Goal: Information Seeking & Learning: Learn about a topic

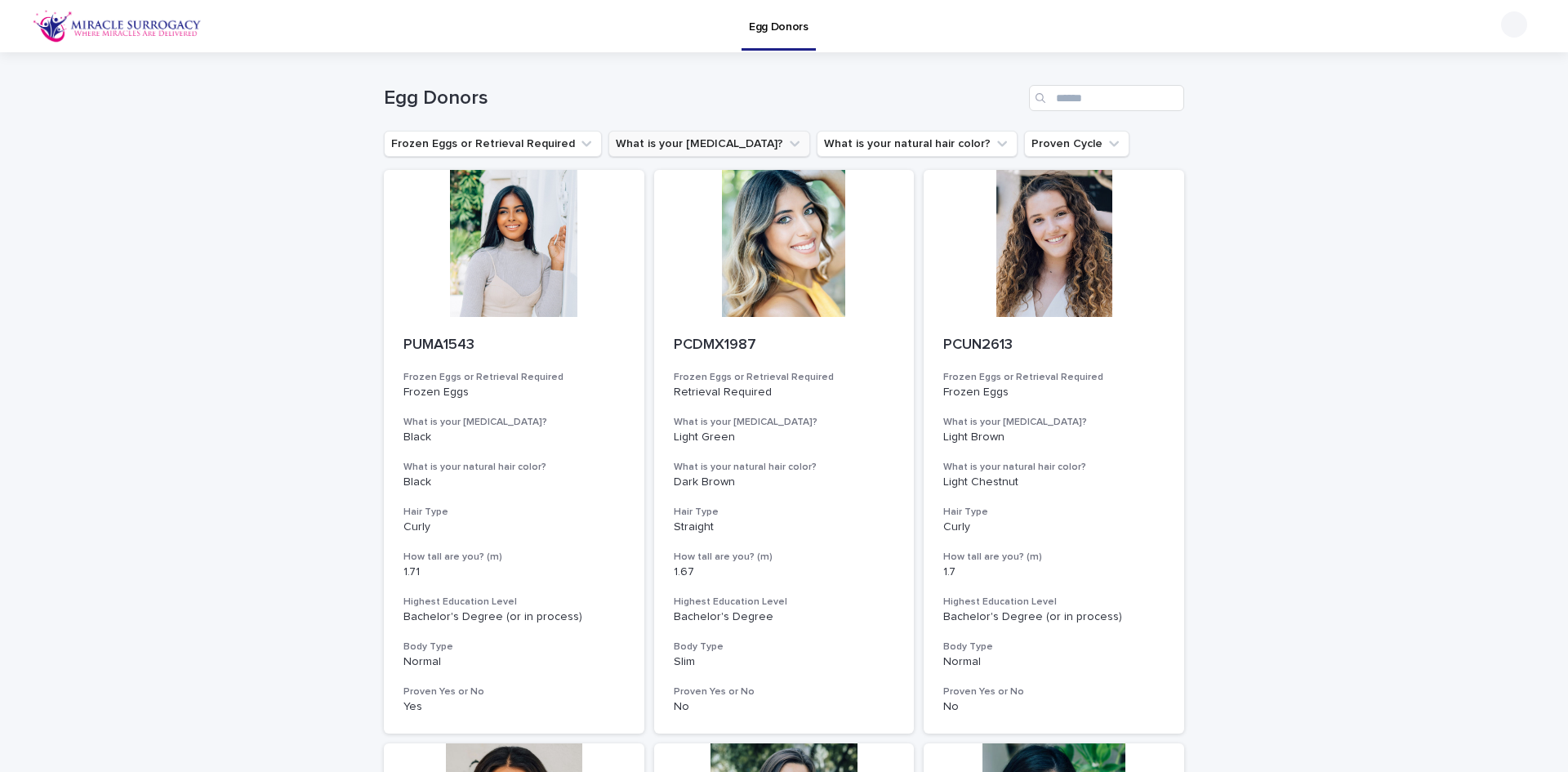
click at [786, 144] on icon "What is your eye color?" at bounding box center [795, 144] width 17 height 17
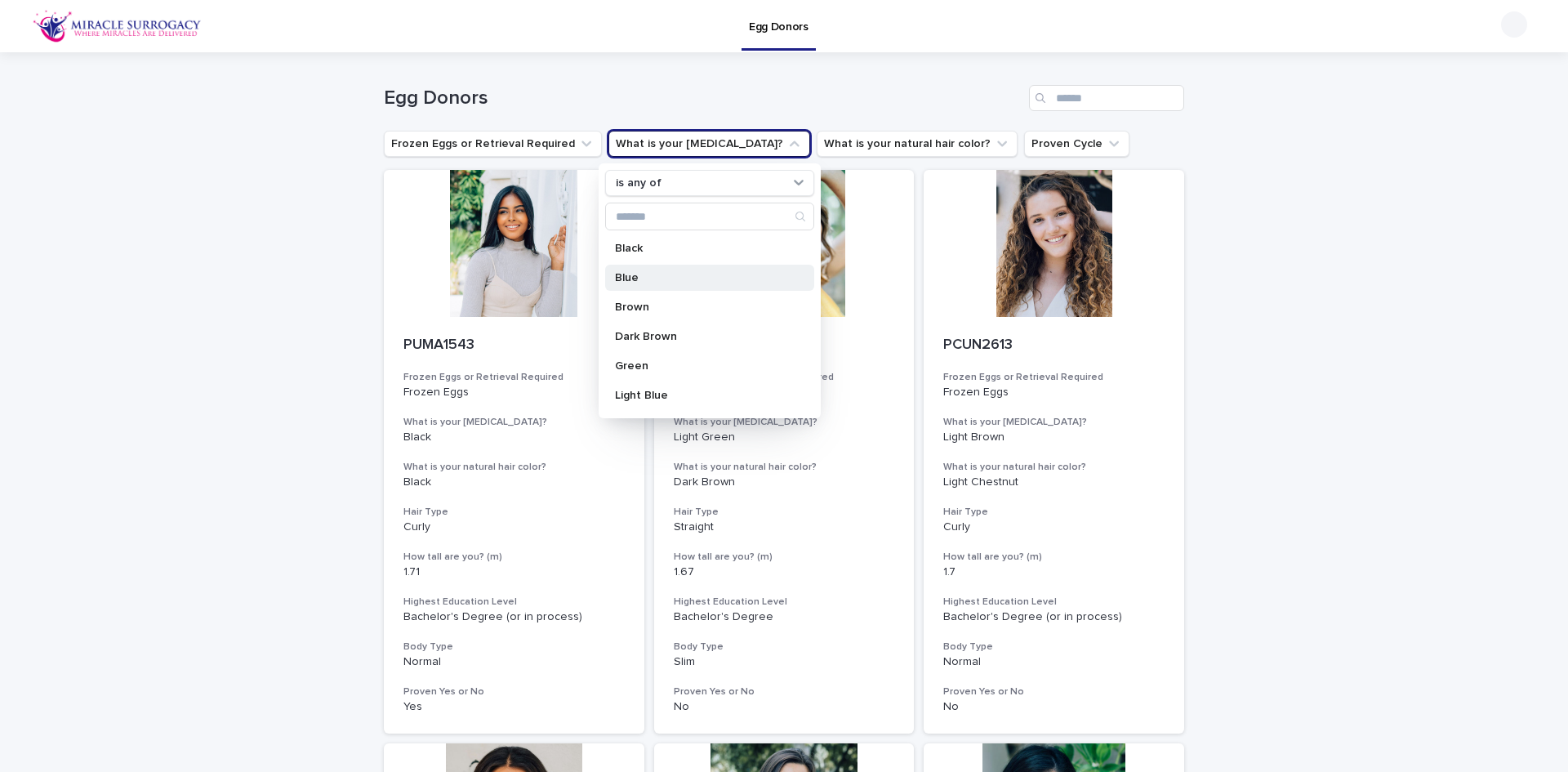
click at [676, 282] on p "Blue" at bounding box center [701, 278] width 174 height 11
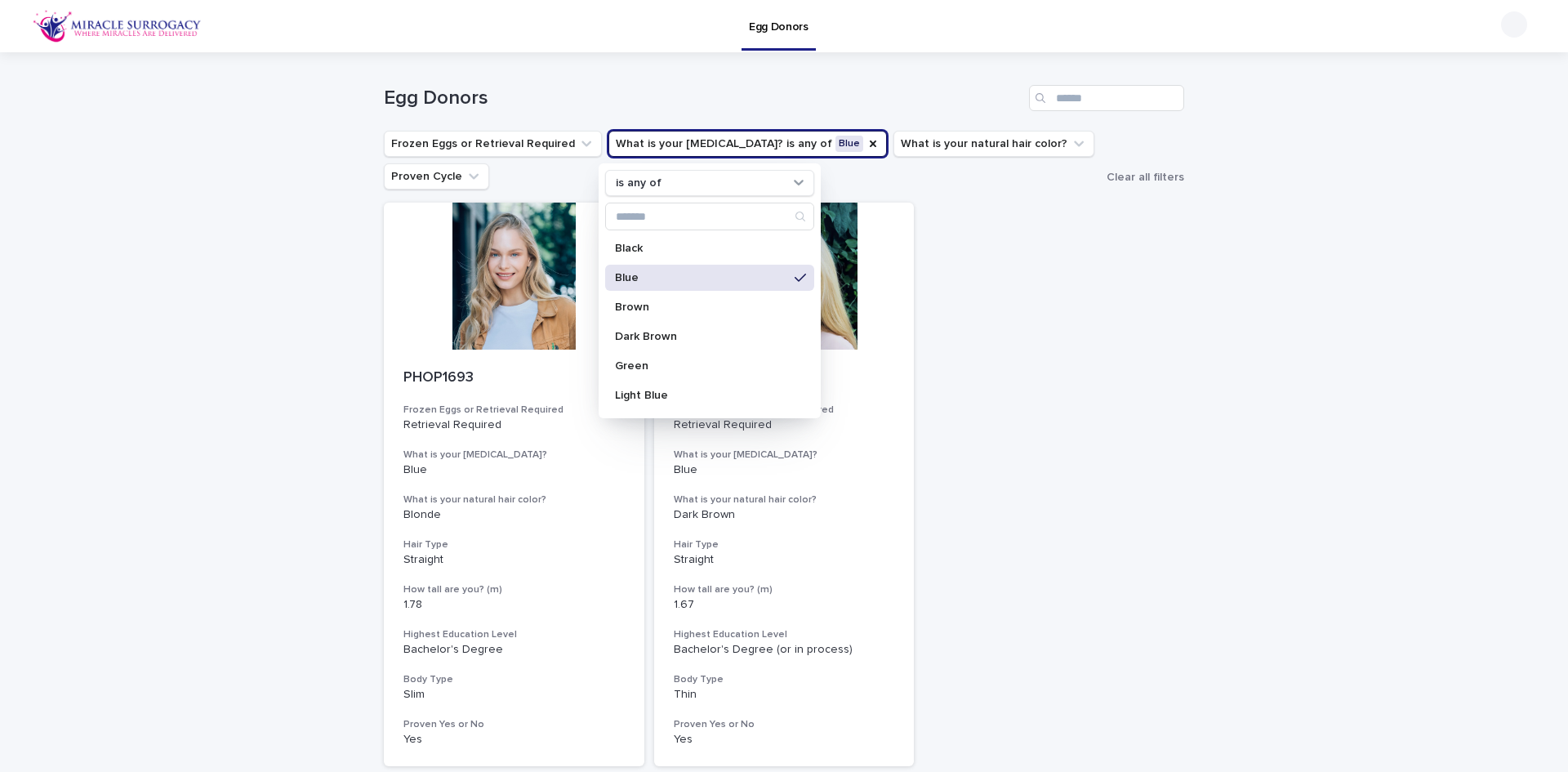
click at [1286, 341] on div "Loading... Saving… Loading... Saving… Egg Donors Frozen Eggs or Retrieval Requi…" at bounding box center [784, 471] width 1568 height 837
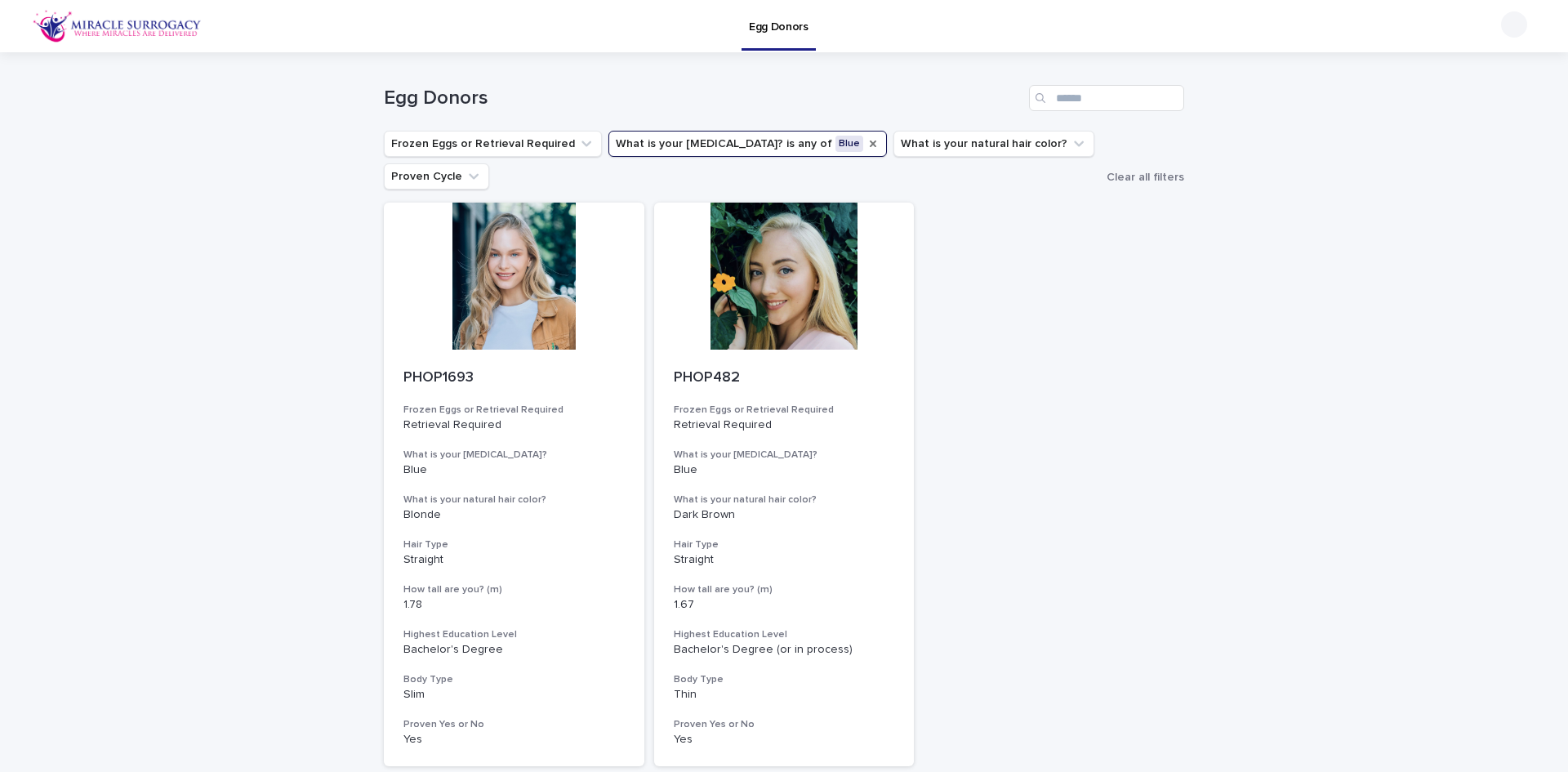
click at [867, 142] on icon "What is your eye color?" at bounding box center [873, 144] width 13 height 13
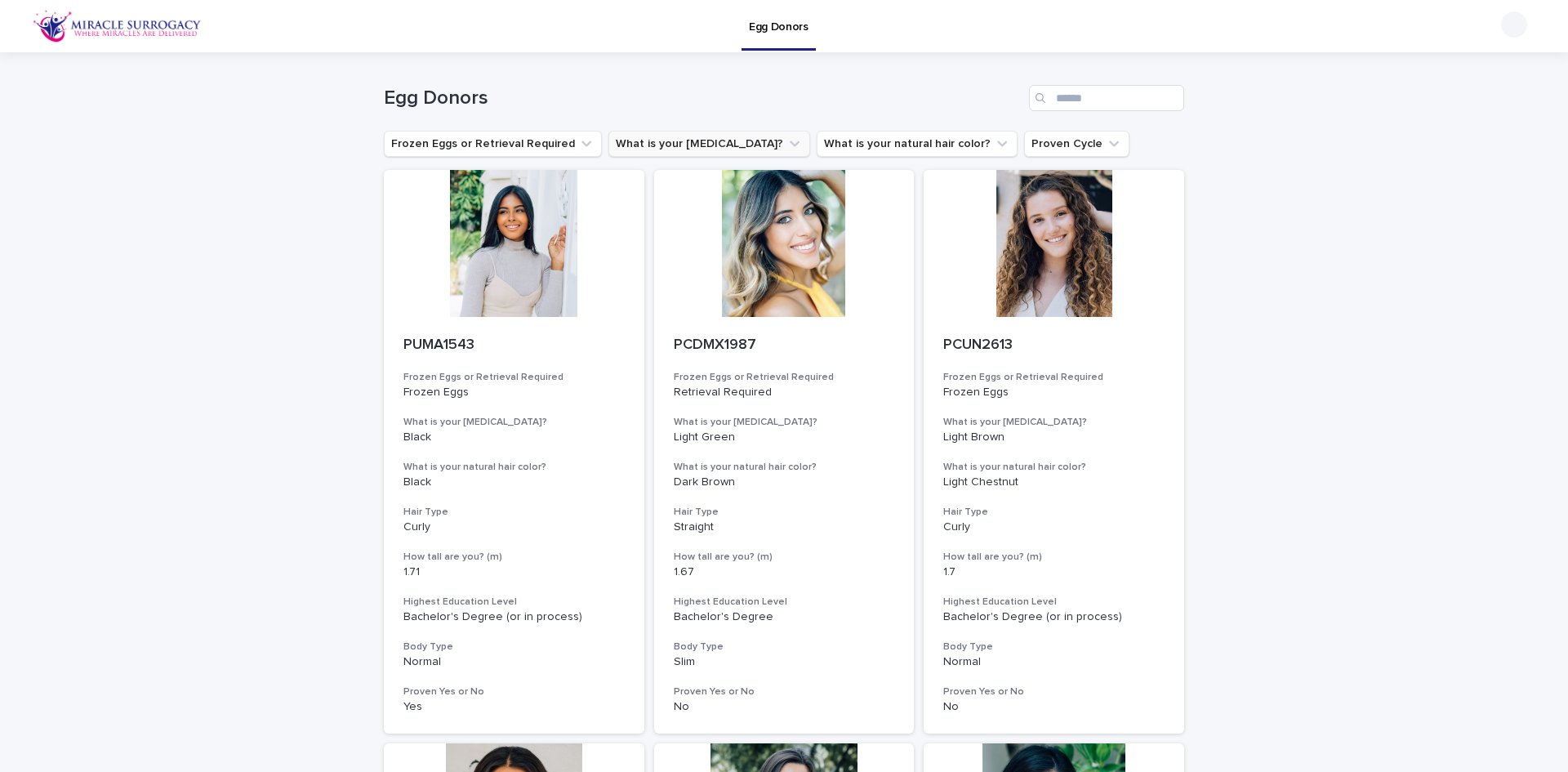
click at [789, 144] on icon "What is your eye color?" at bounding box center [794, 144] width 10 height 6
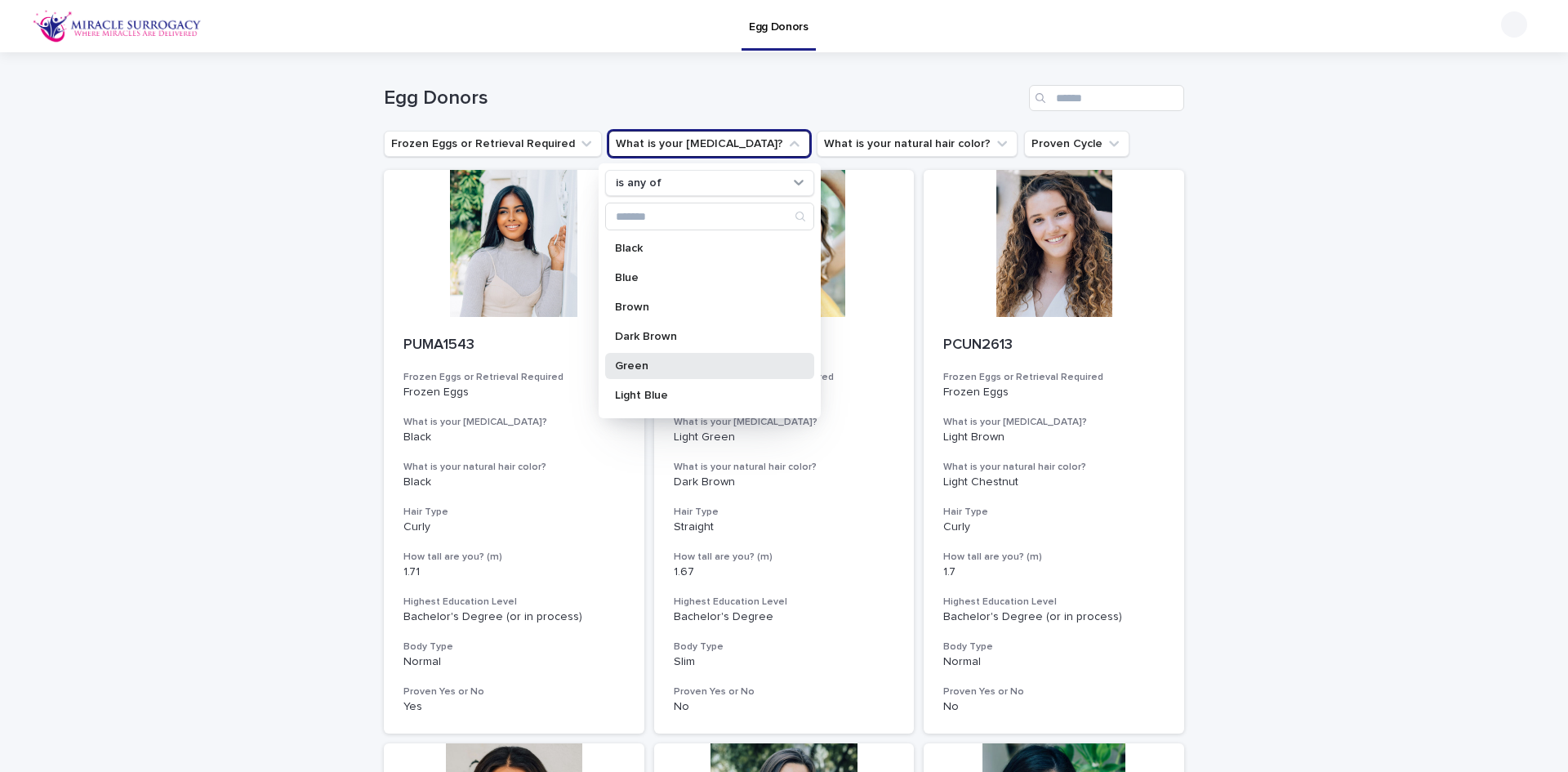
click at [700, 360] on p "Green" at bounding box center [701, 366] width 174 height 11
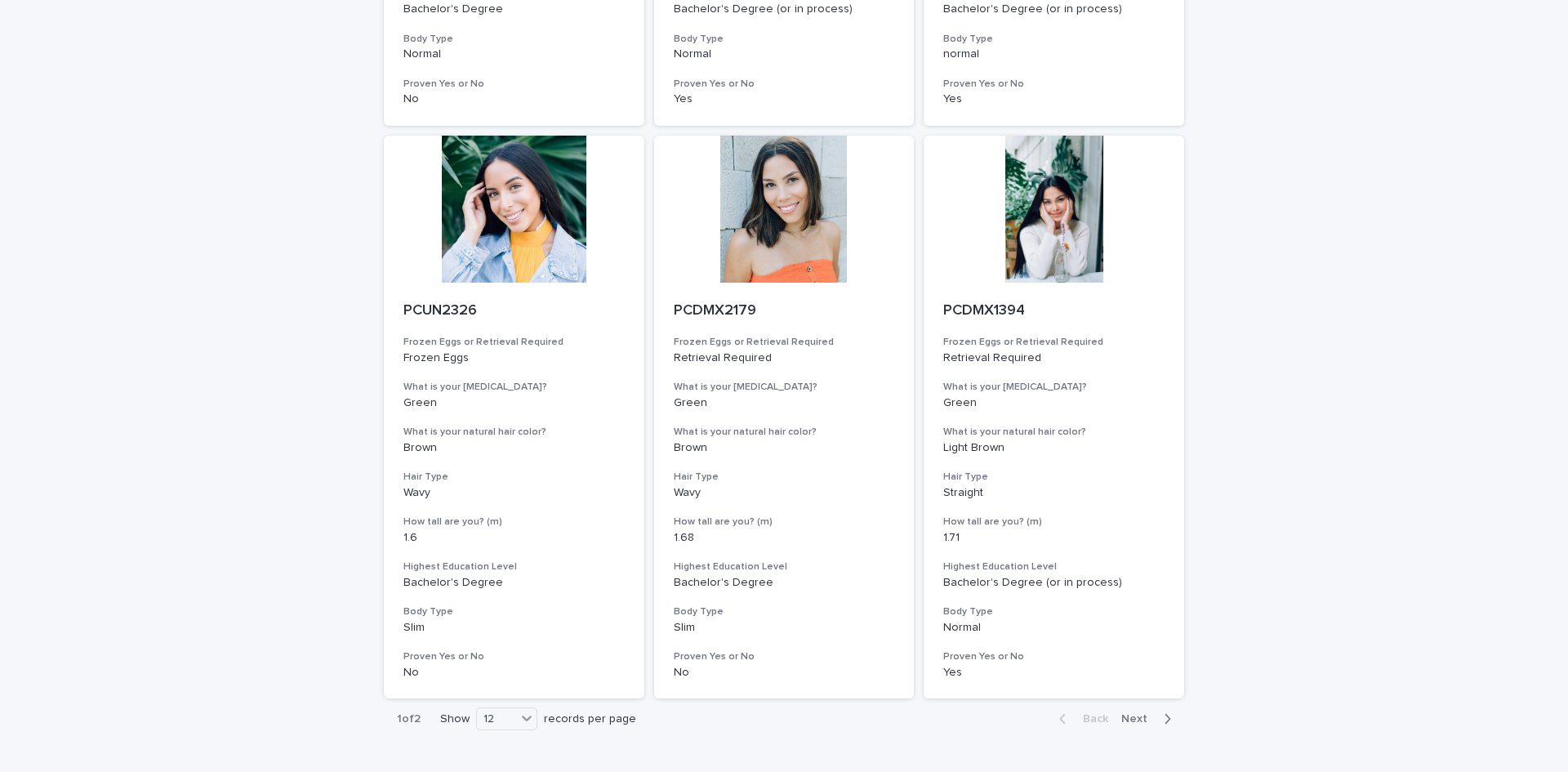
scroll to position [1797, 0]
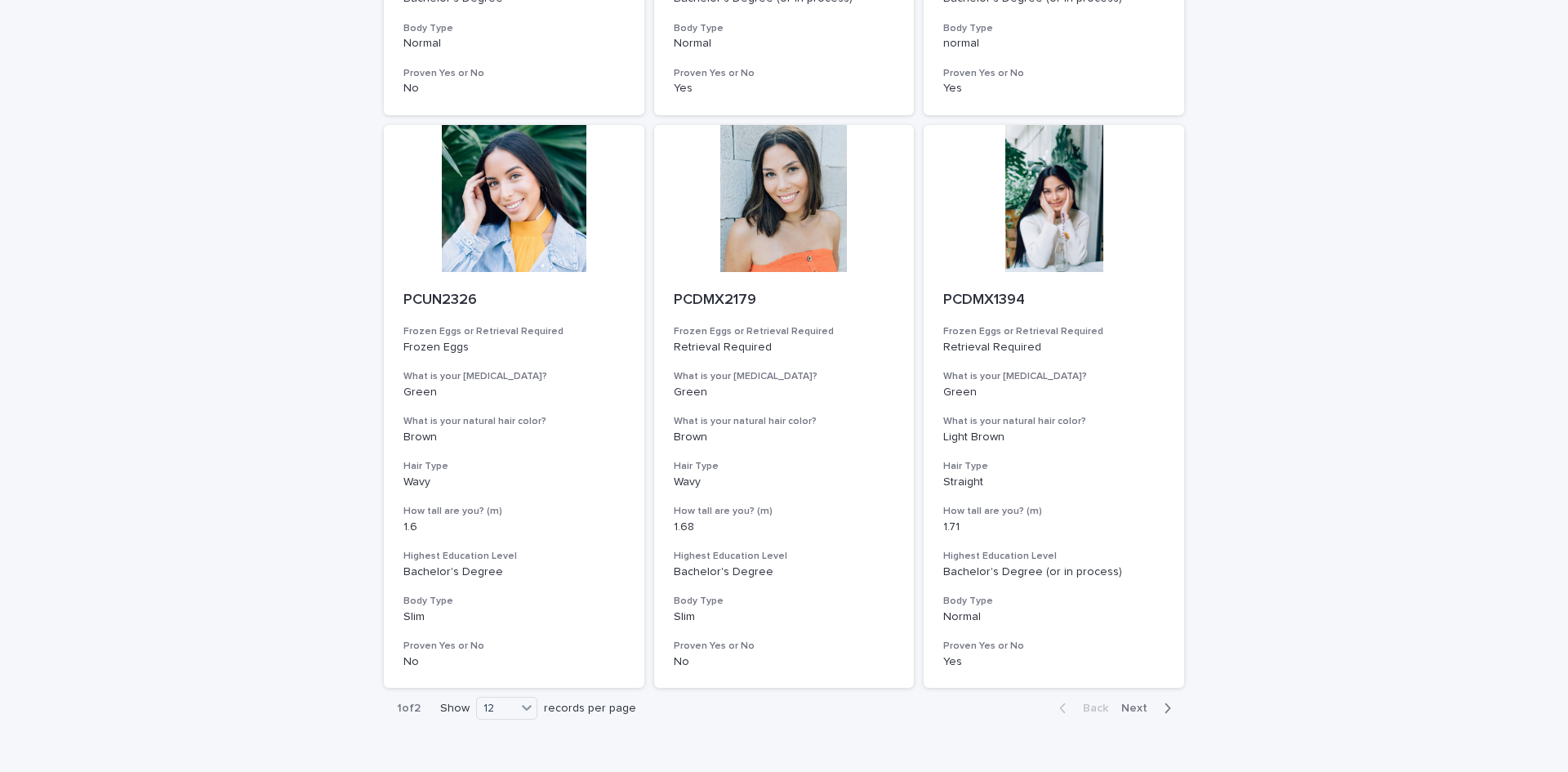
click at [1134, 710] on span "Next" at bounding box center [1139, 708] width 36 height 11
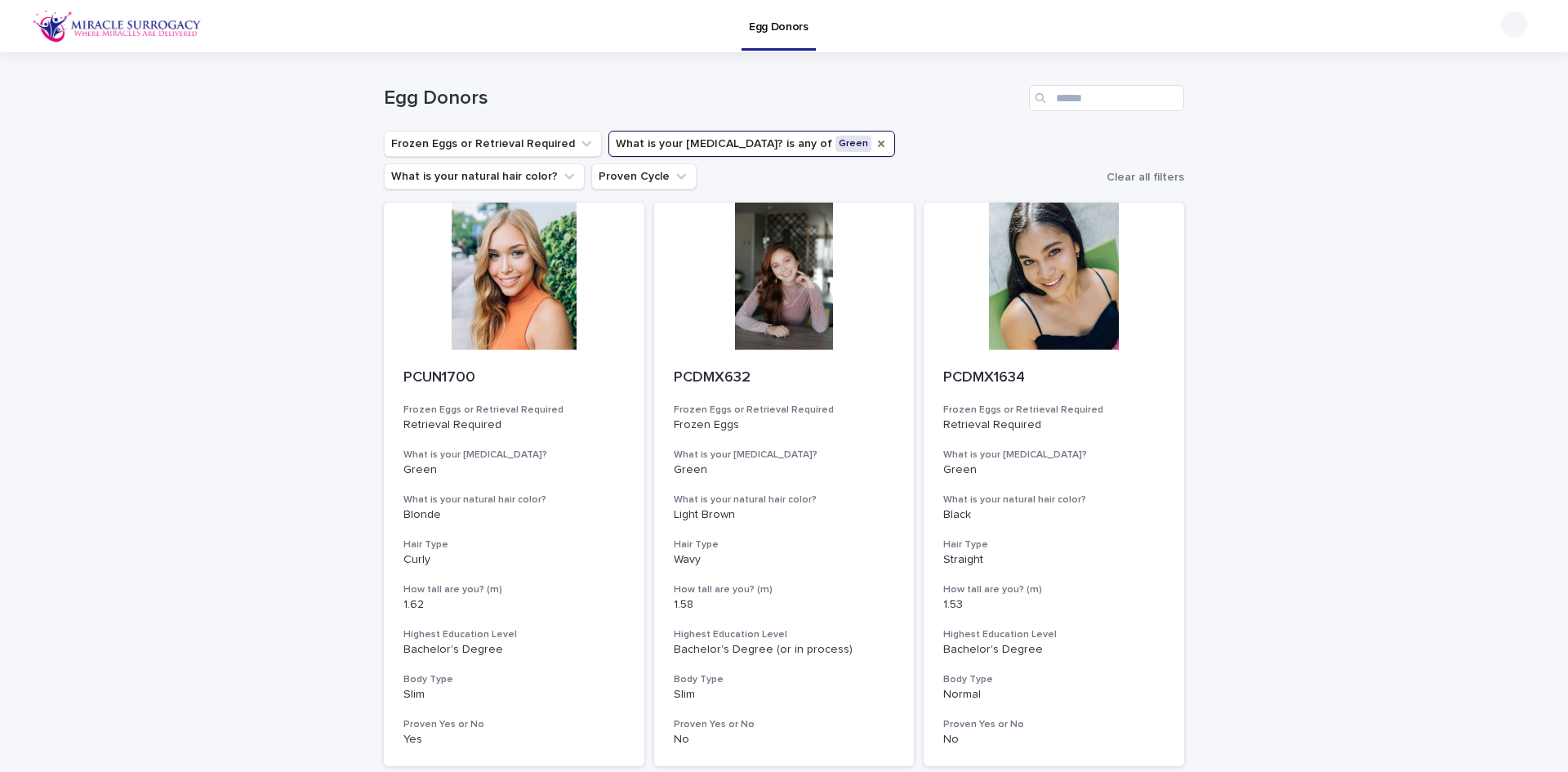
click at [878, 145] on icon "What is your eye color?" at bounding box center [880, 143] width 6 height 6
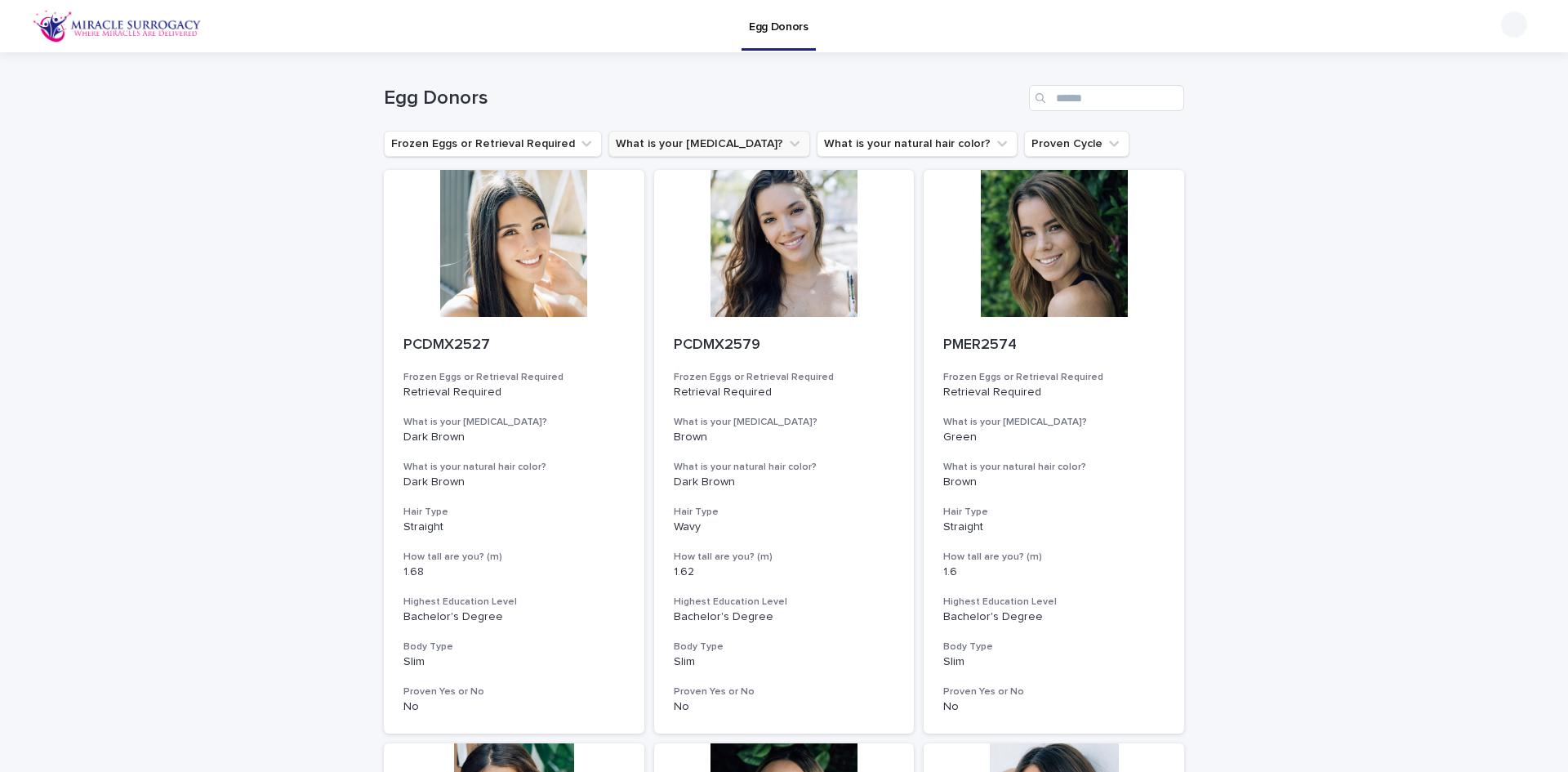
click at [786, 145] on icon "What is your eye color?" at bounding box center [795, 144] width 17 height 17
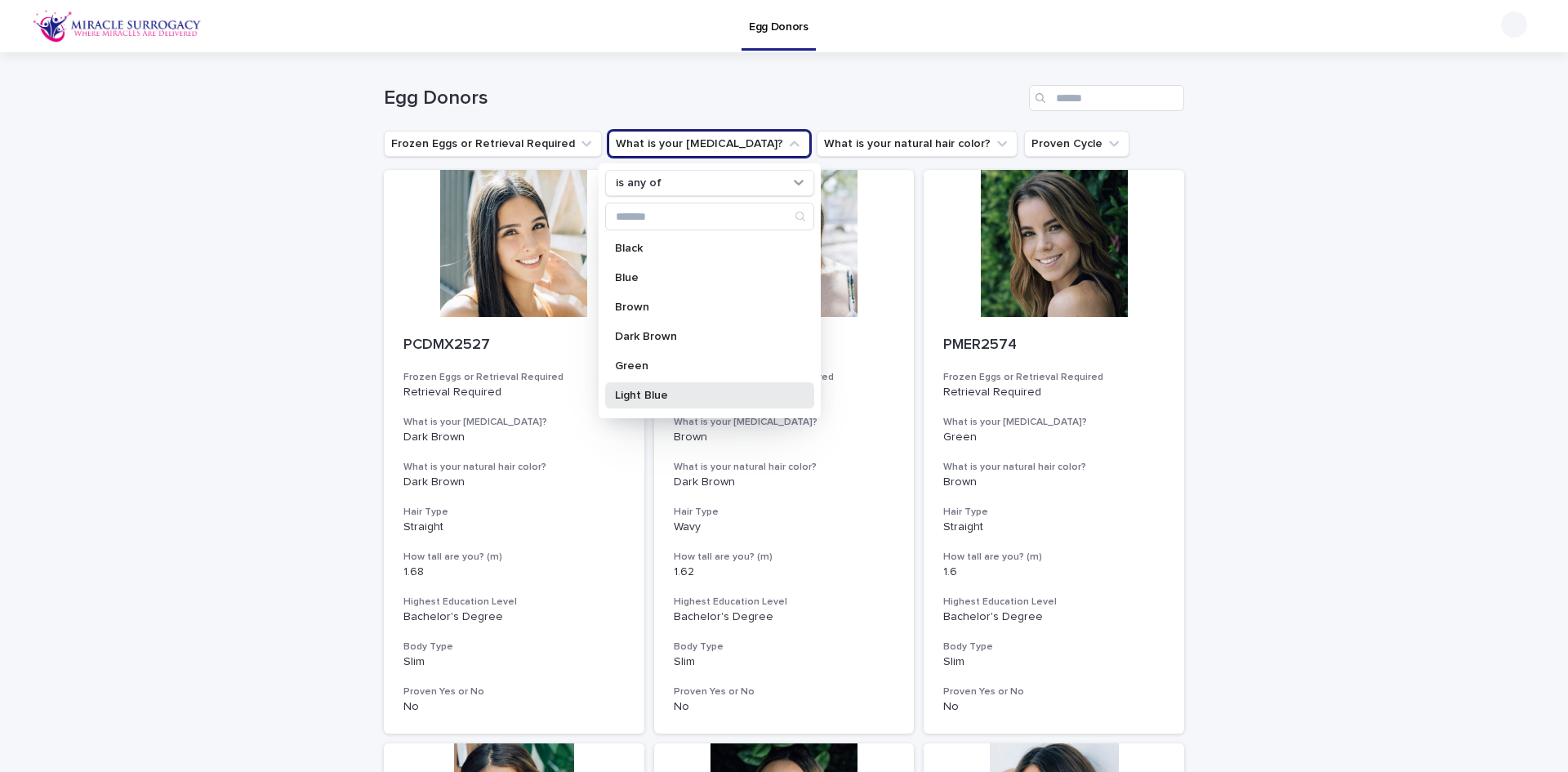
click at [683, 395] on p "Light Blue" at bounding box center [701, 395] width 174 height 11
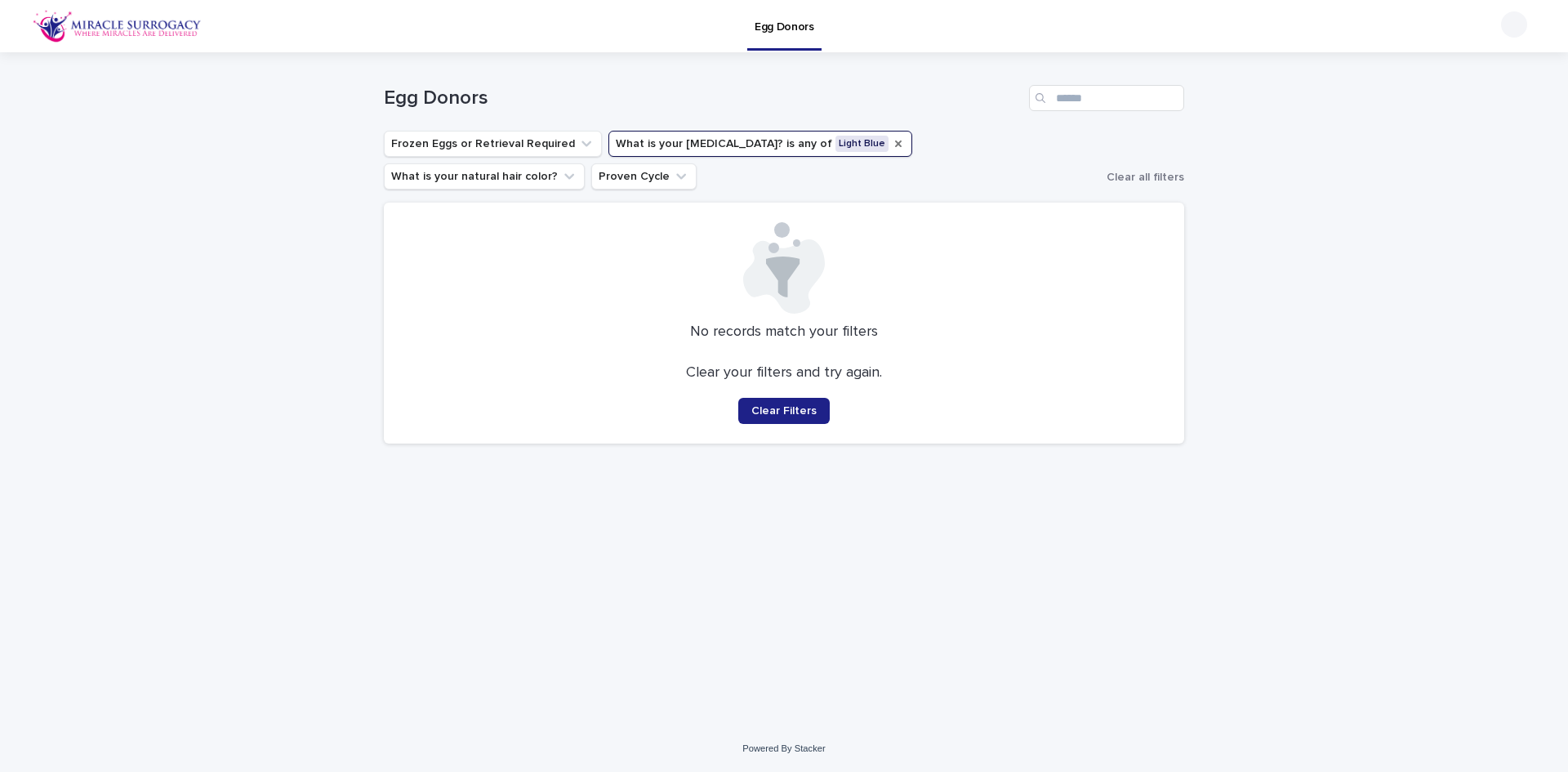
click at [895, 143] on icon "What is your eye color?" at bounding box center [898, 143] width 6 height 6
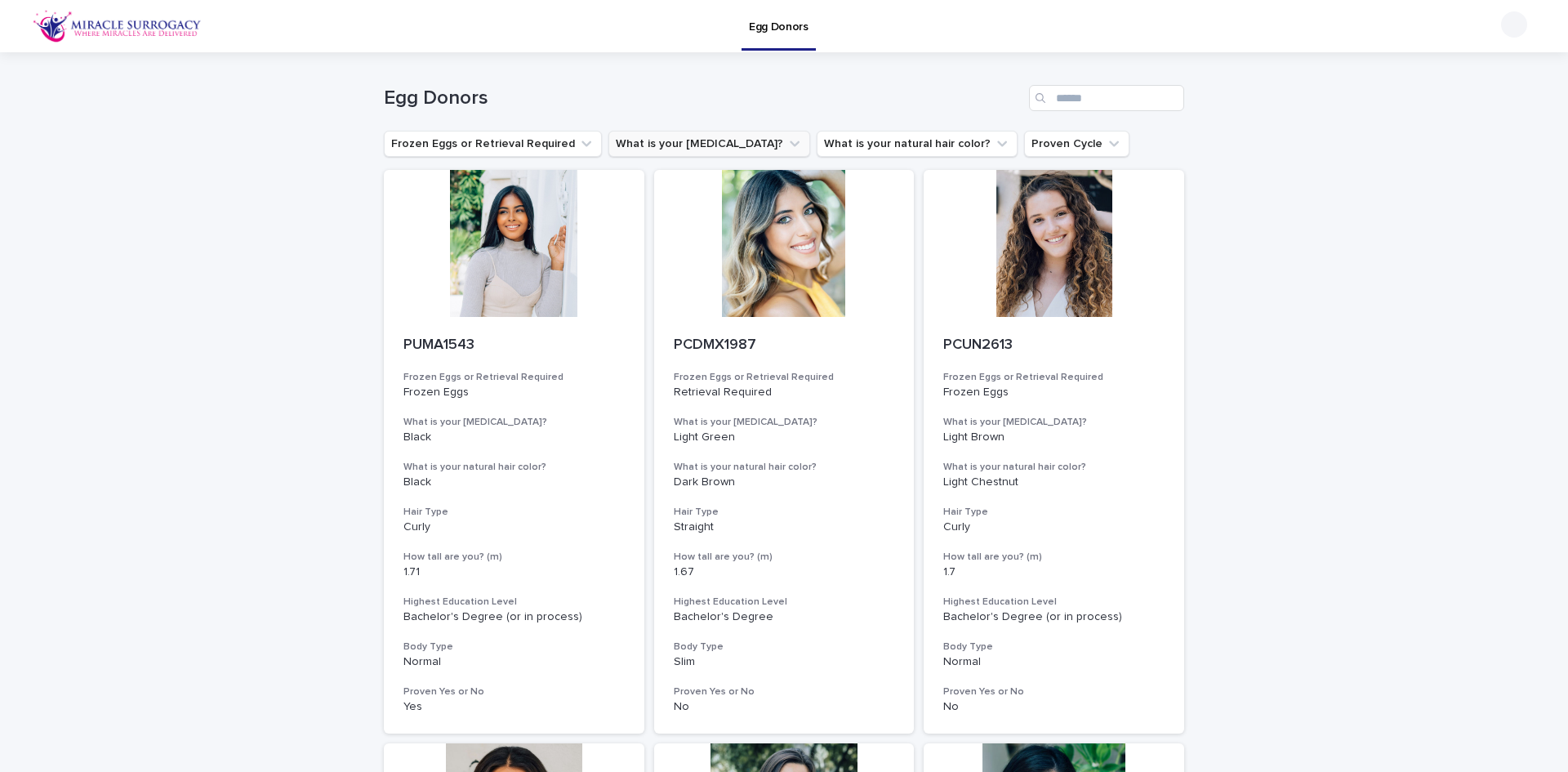
click at [786, 141] on icon "What is your eye color?" at bounding box center [795, 144] width 17 height 17
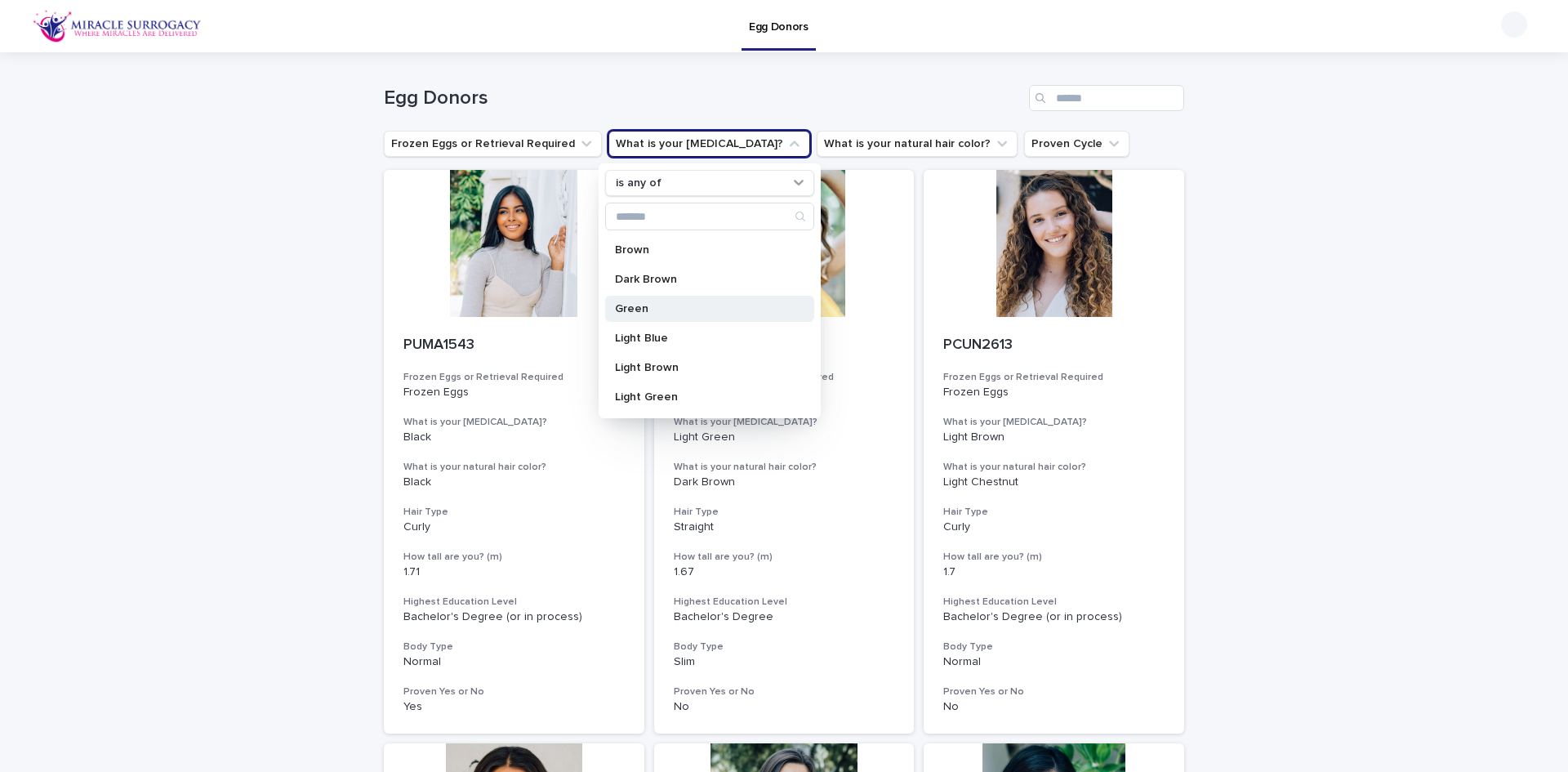
scroll to position [81, 0]
click at [690, 366] on div "Light Green" at bounding box center [710, 372] width 209 height 26
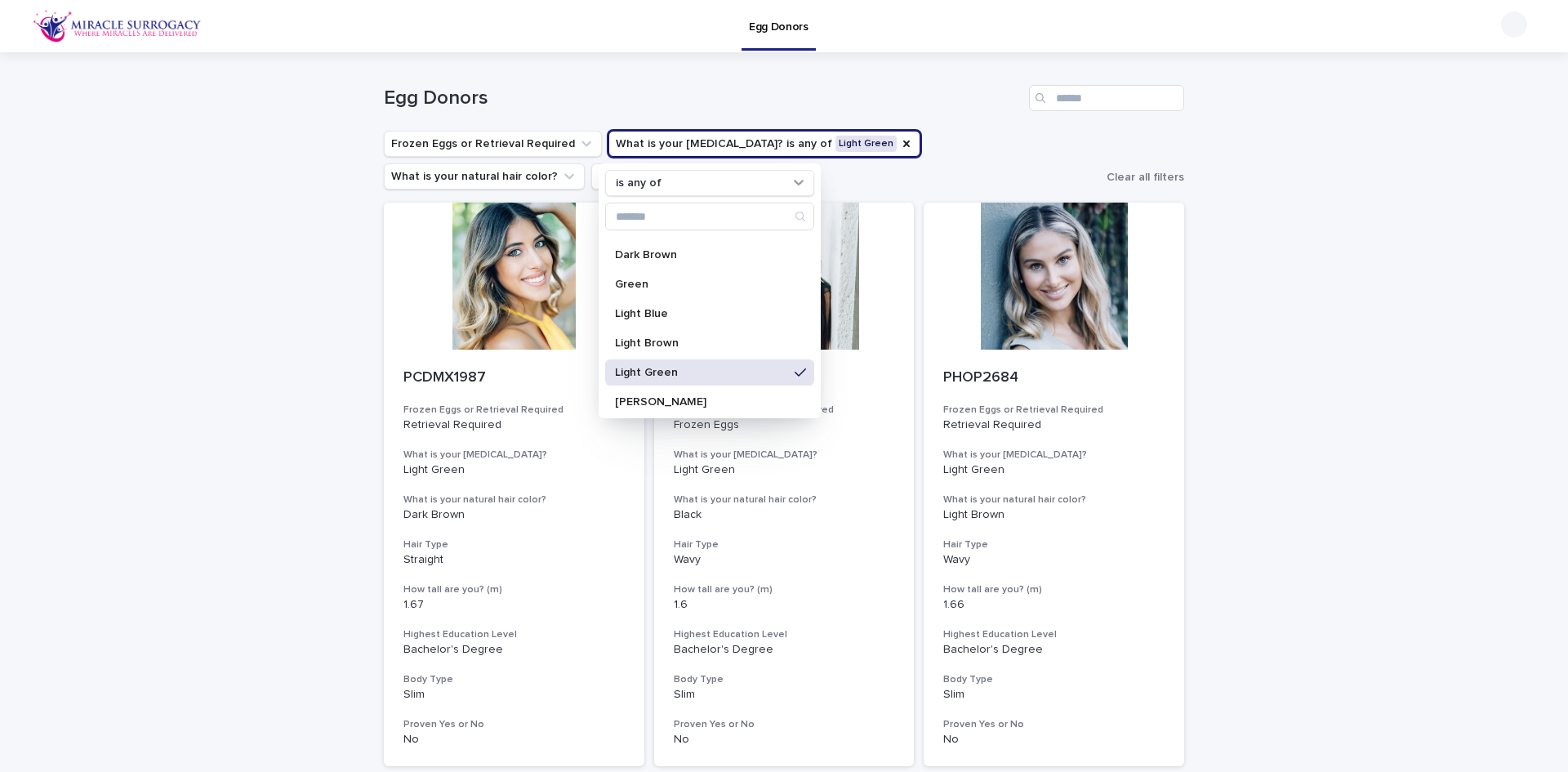
click at [1446, 335] on div "Loading... Saving… Loading... Saving… Egg Donors Frozen Eggs or Retrieval Requi…" at bounding box center [784, 757] width 1568 height 1409
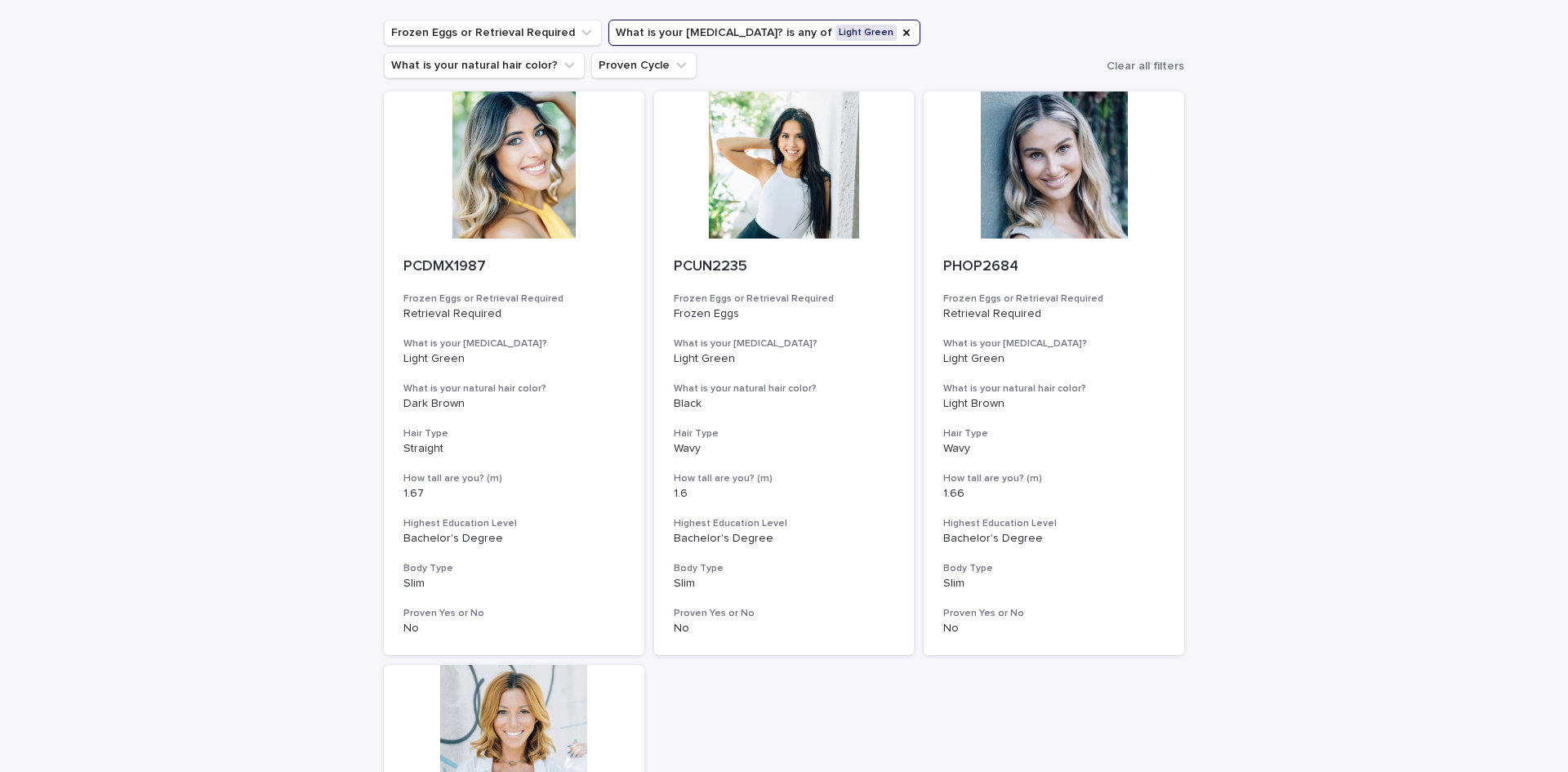
scroll to position [81, 0]
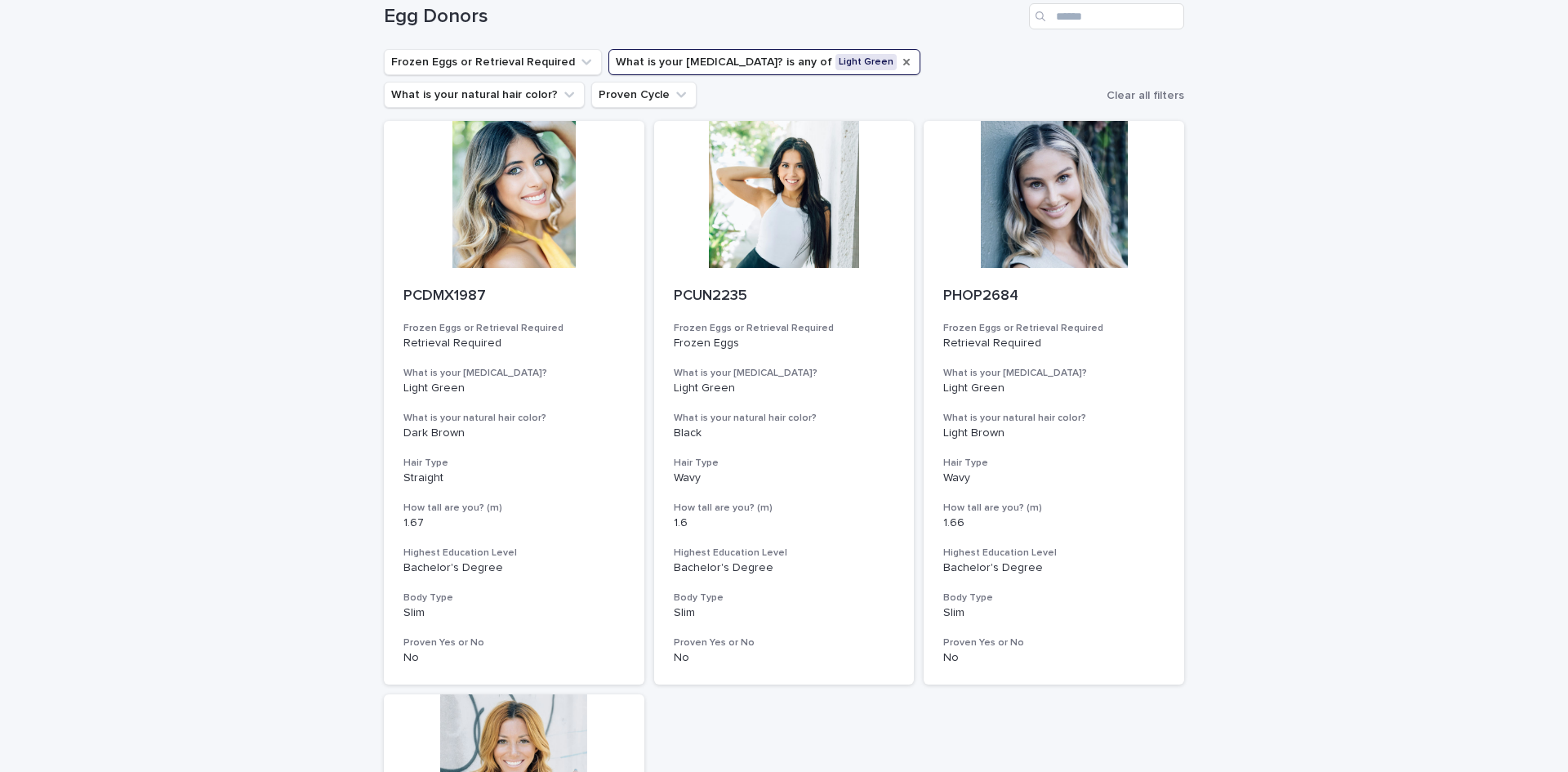
click at [900, 64] on icon "What is your eye color?" at bounding box center [906, 62] width 13 height 13
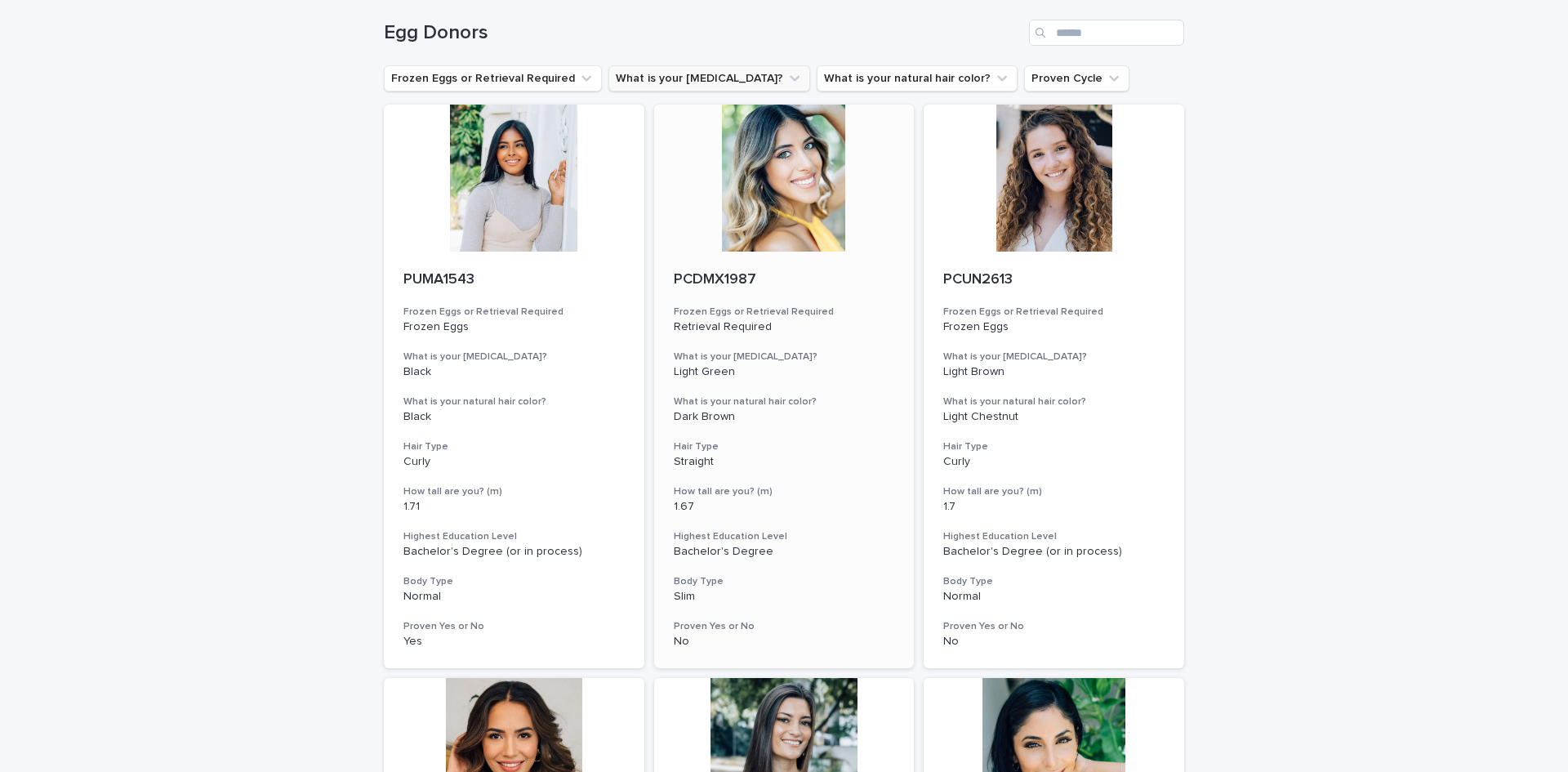
scroll to position [639, 0]
